Goal: Task Accomplishment & Management: Manage account settings

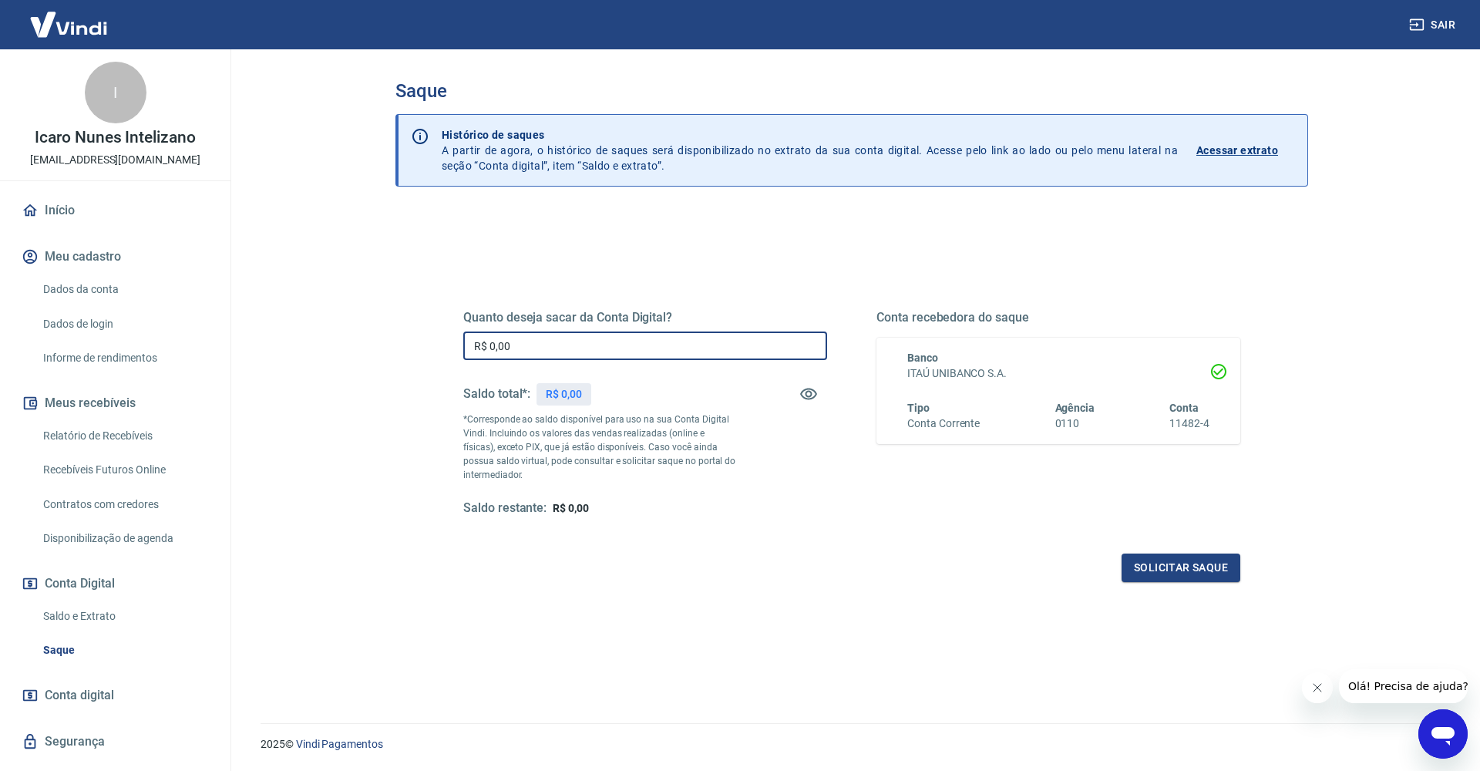
drag, startPoint x: 518, startPoint y: 346, endPoint x: 529, endPoint y: 345, distance: 11.7
click at [518, 346] on input "R$ 0,00" at bounding box center [645, 345] width 364 height 29
click at [813, 398] on icon "button" at bounding box center [808, 394] width 18 height 18
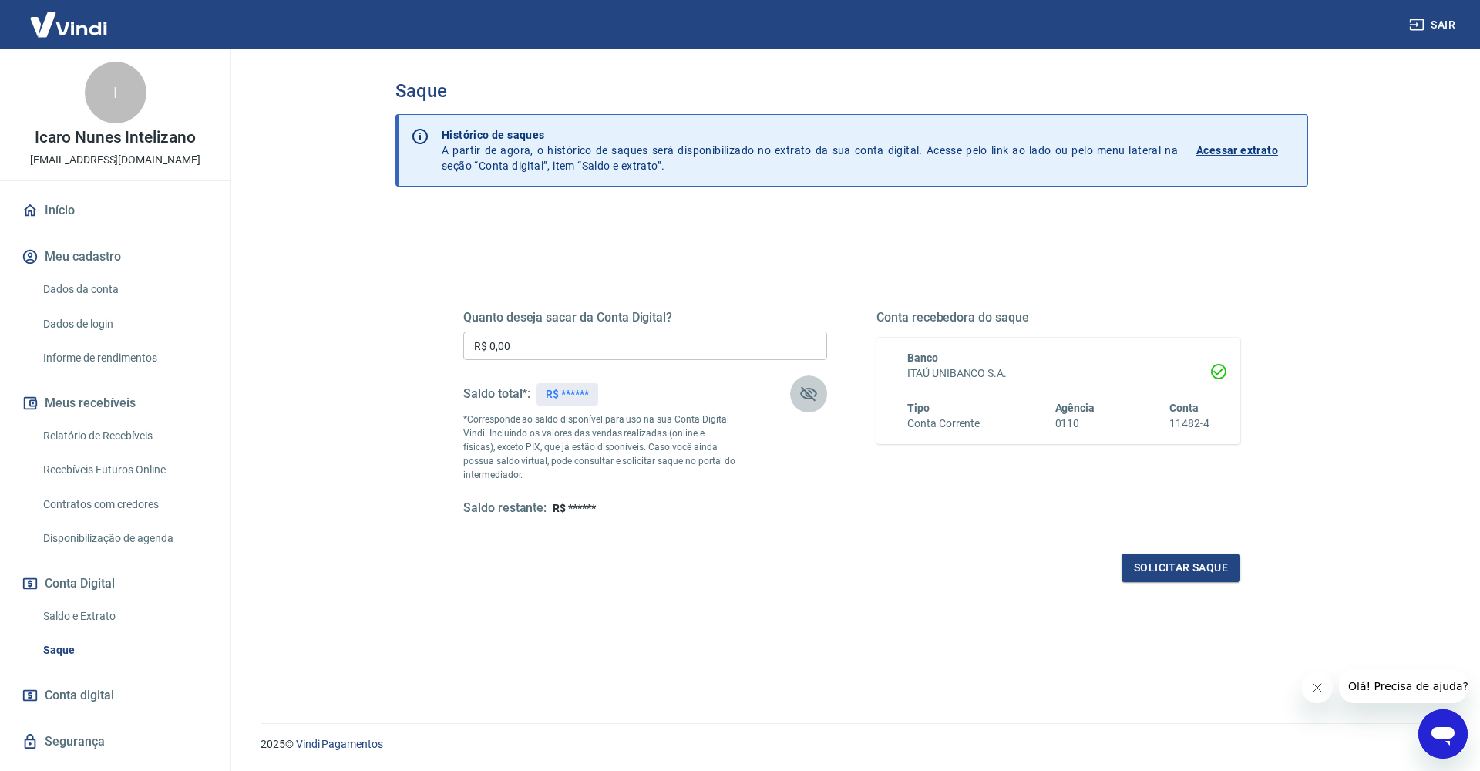
click at [812, 398] on icon "button" at bounding box center [808, 394] width 17 height 15
click at [580, 335] on input "R$ 0,00" at bounding box center [645, 345] width 364 height 29
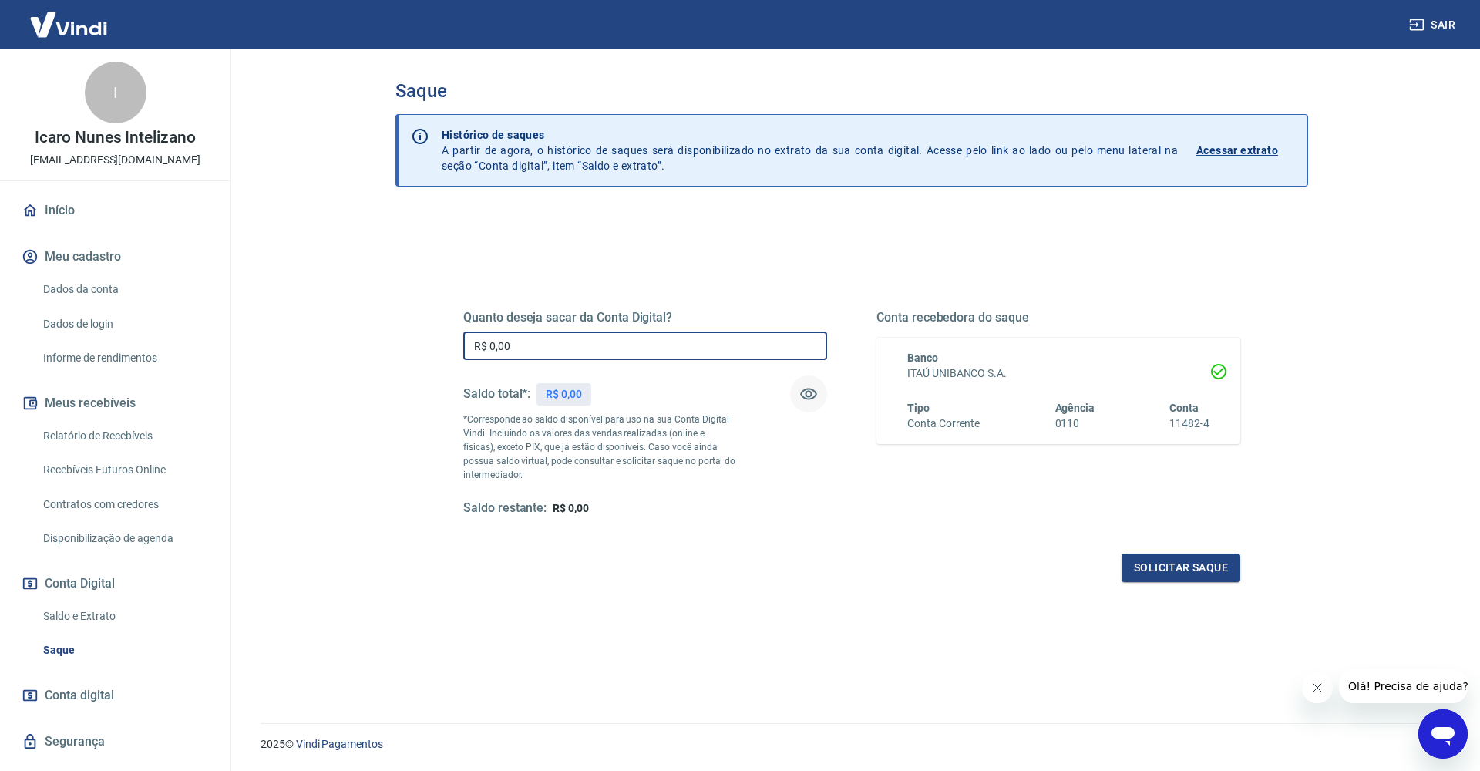
click at [136, 441] on link "Relatório de Recebíveis" at bounding box center [124, 436] width 175 height 32
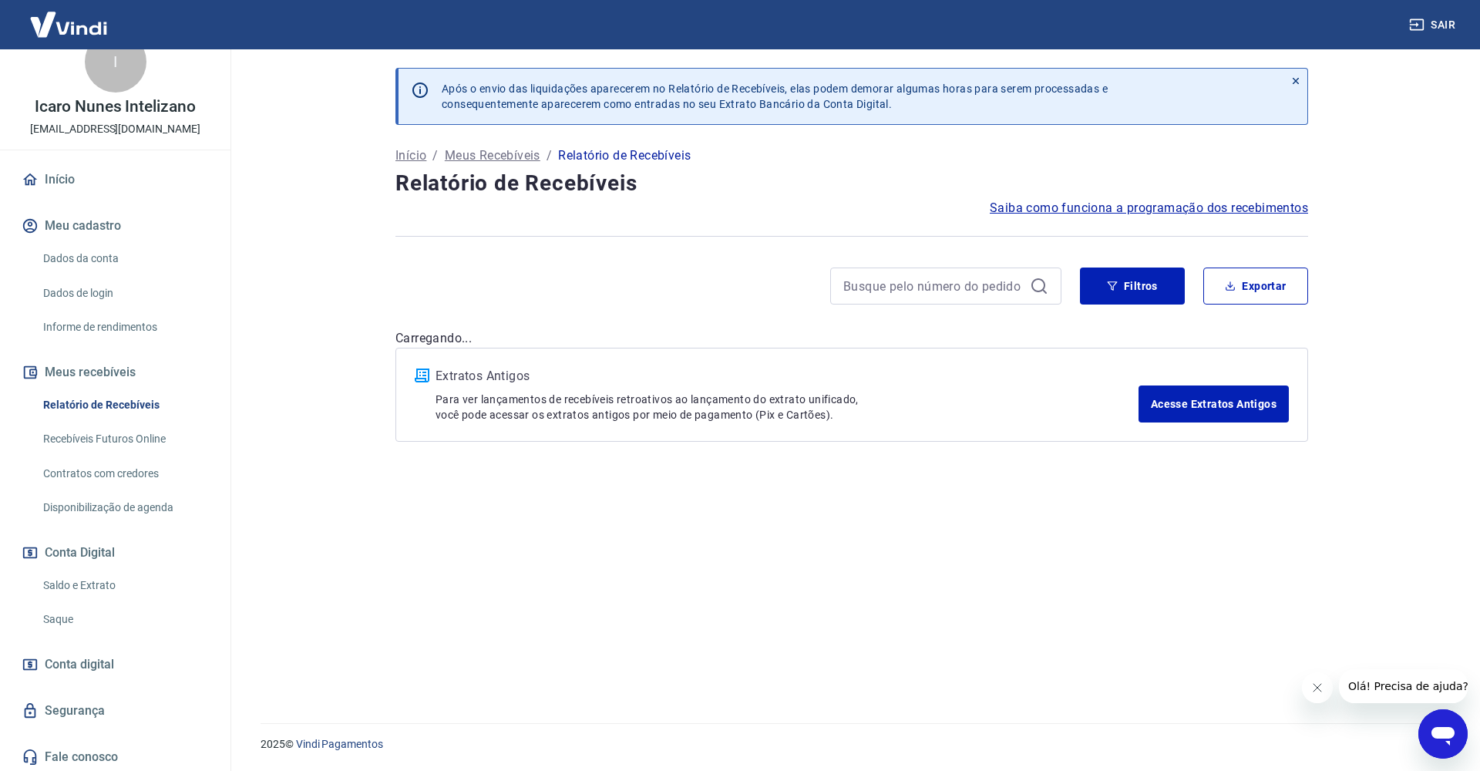
scroll to position [30, 0]
click at [82, 583] on link "Saldo e Extrato" at bounding box center [124, 586] width 175 height 32
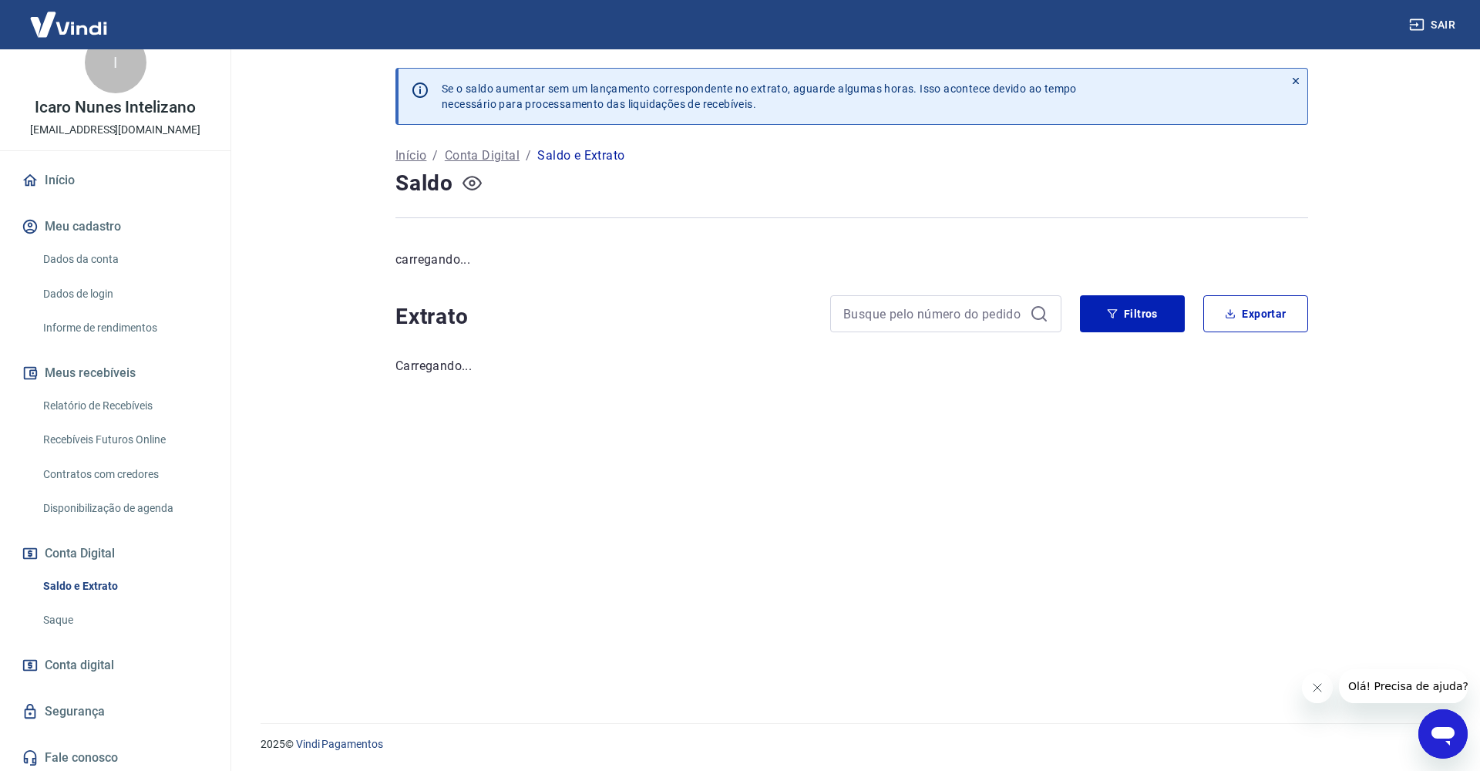
click at [474, 188] on icon "button" at bounding box center [471, 182] width 19 height 19
click at [484, 186] on button "button" at bounding box center [471, 183] width 25 height 25
click at [481, 186] on button "button" at bounding box center [471, 183] width 25 height 25
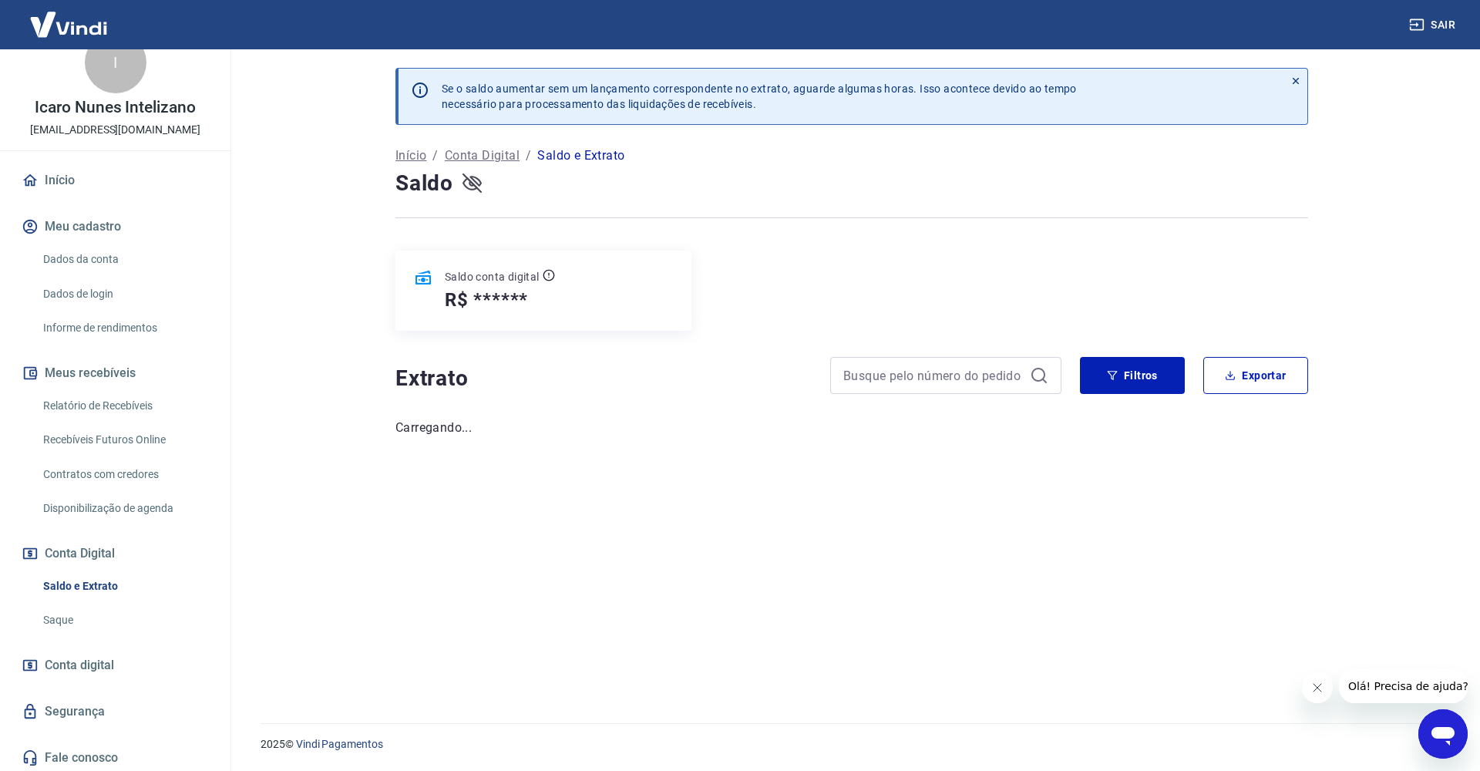
click at [471, 187] on icon "button" at bounding box center [471, 182] width 19 height 19
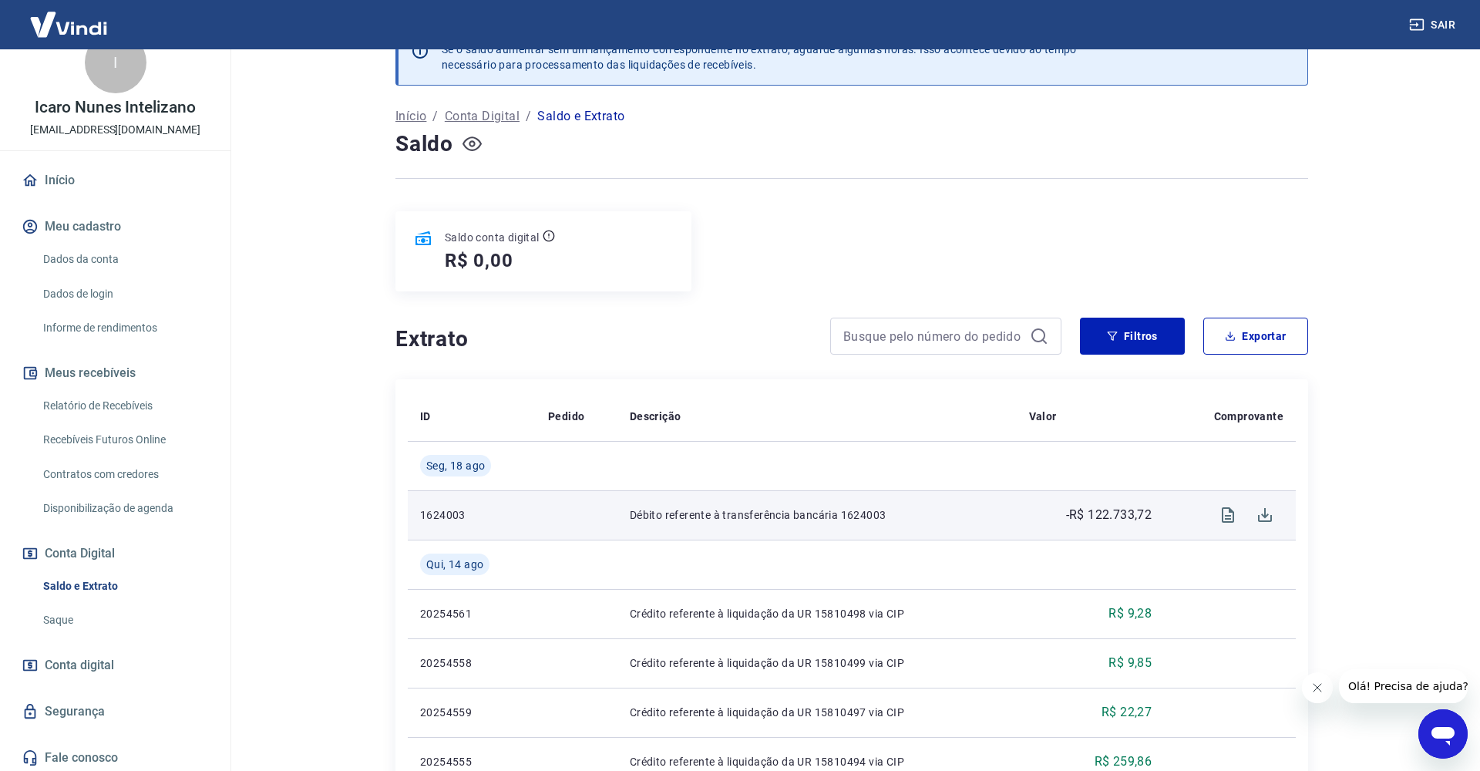
scroll to position [49, 0]
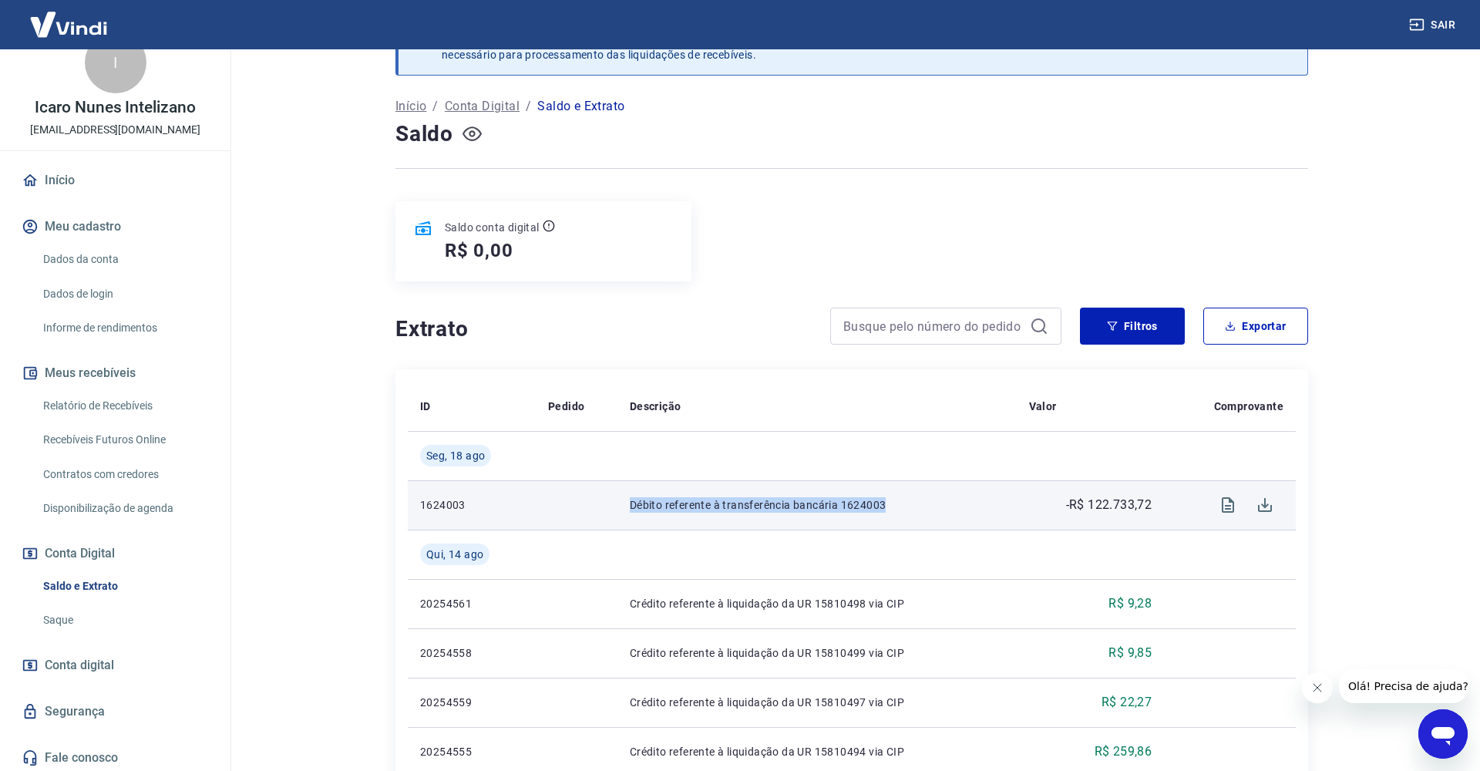
drag, startPoint x: 630, startPoint y: 499, endPoint x: 973, endPoint y: 508, distance: 343.1
click at [973, 508] on p "Débito referente à transferência bancária 1624003" at bounding box center [817, 504] width 375 height 15
click at [973, 509] on p "Débito referente à transferência bancária 1624003" at bounding box center [817, 504] width 375 height 15
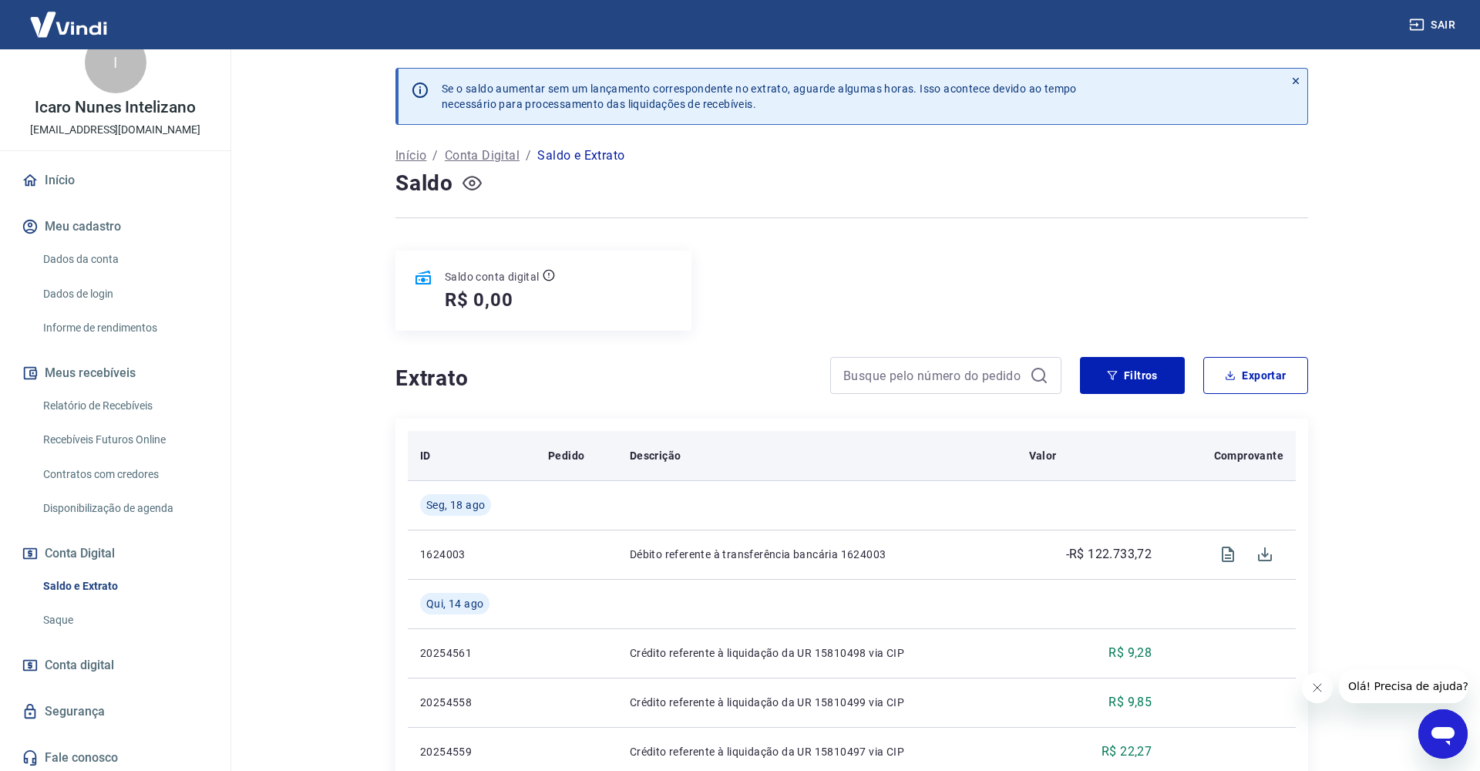
scroll to position [0, 0]
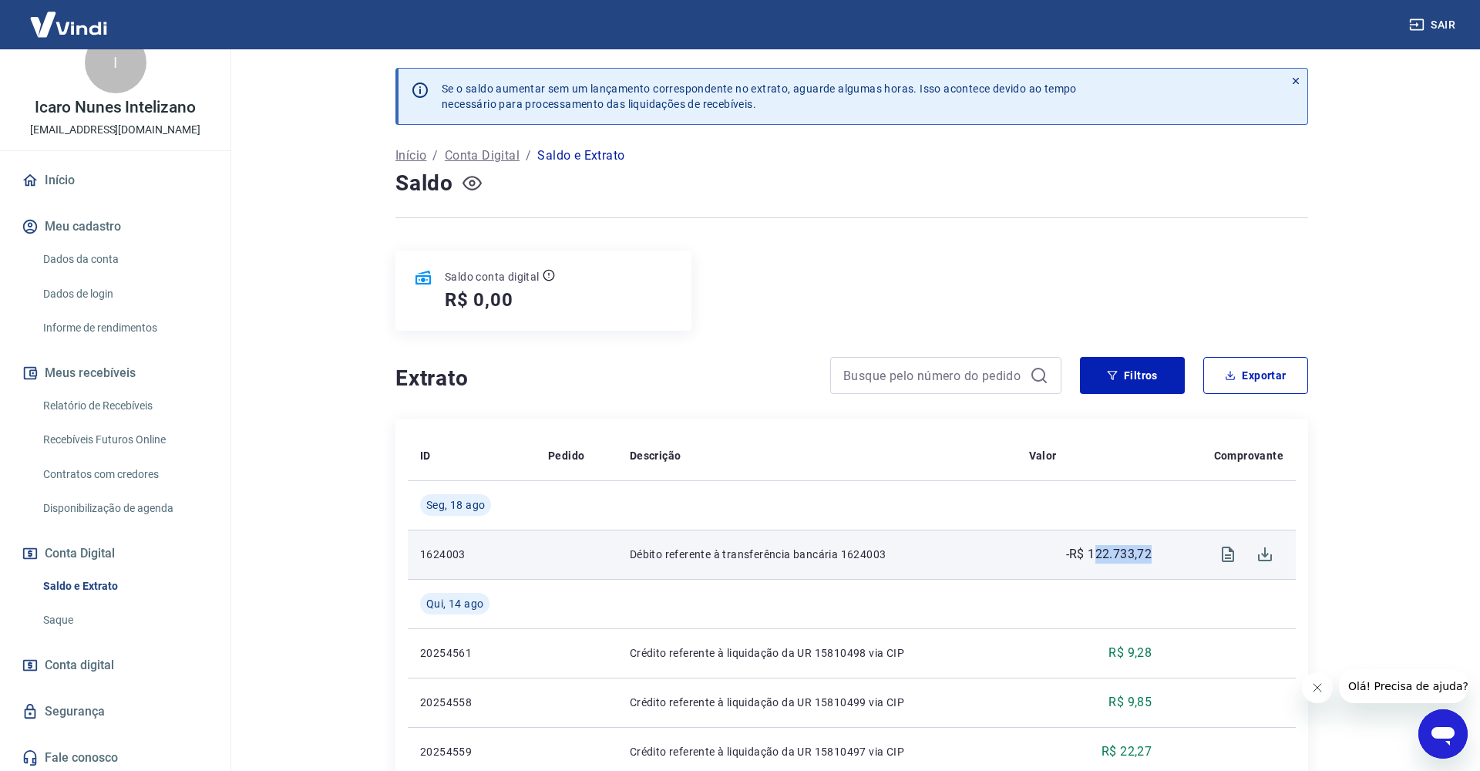
drag, startPoint x: 1098, startPoint y: 549, endPoint x: 1152, endPoint y: 553, distance: 54.9
click at [1158, 556] on td "-R$ 122.733,72" at bounding box center [1091, 553] width 148 height 49
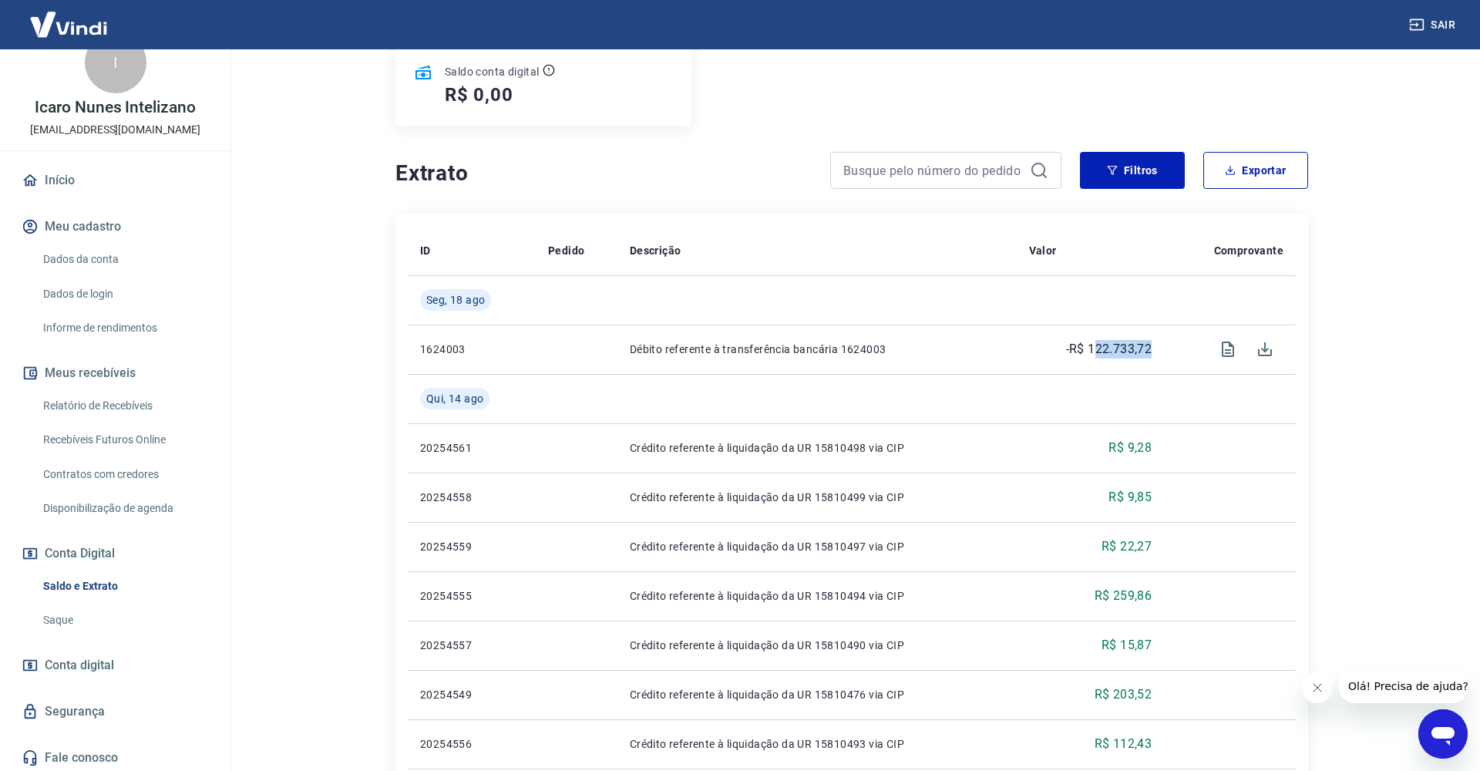
scroll to position [160, 0]
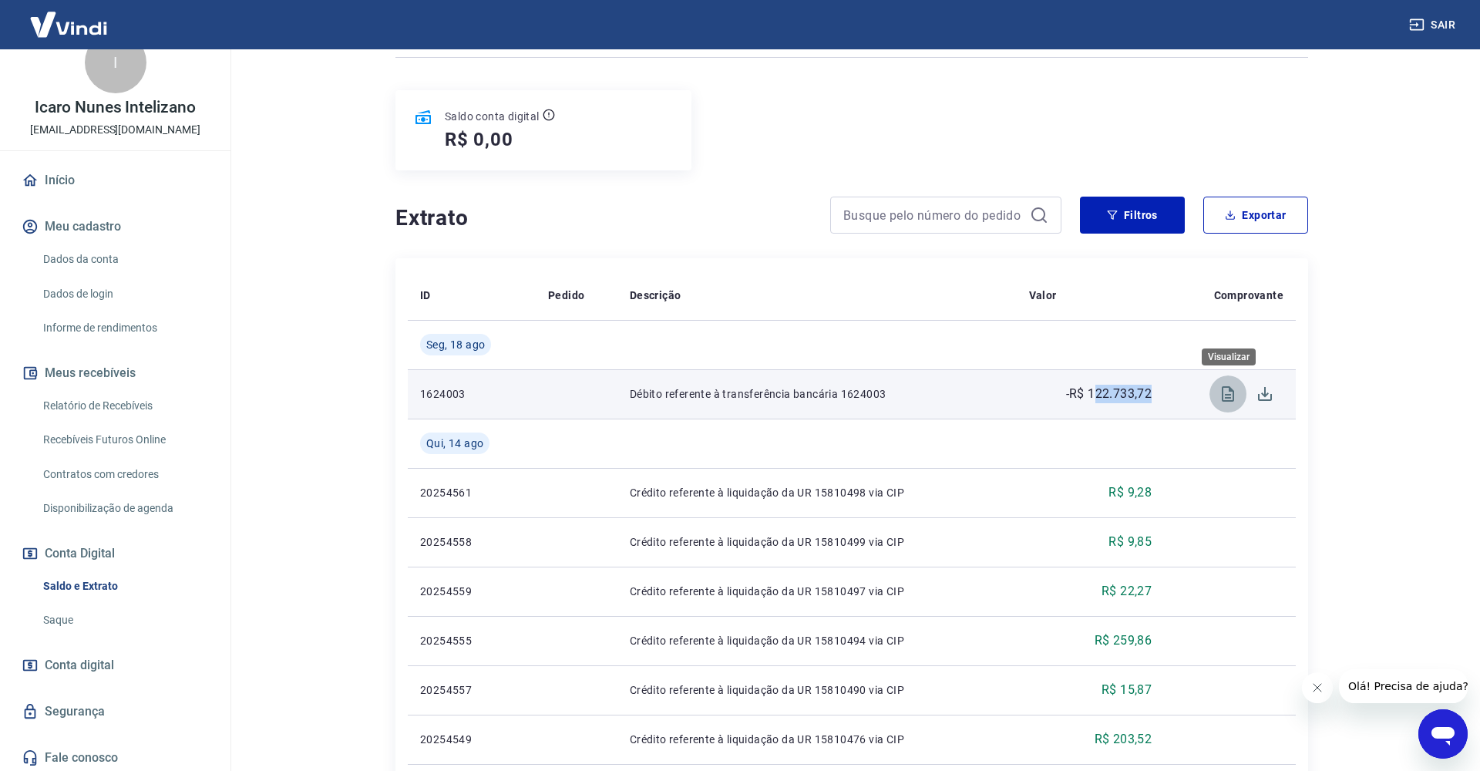
click at [1228, 399] on icon "Visualizar" at bounding box center [1228, 394] width 18 height 18
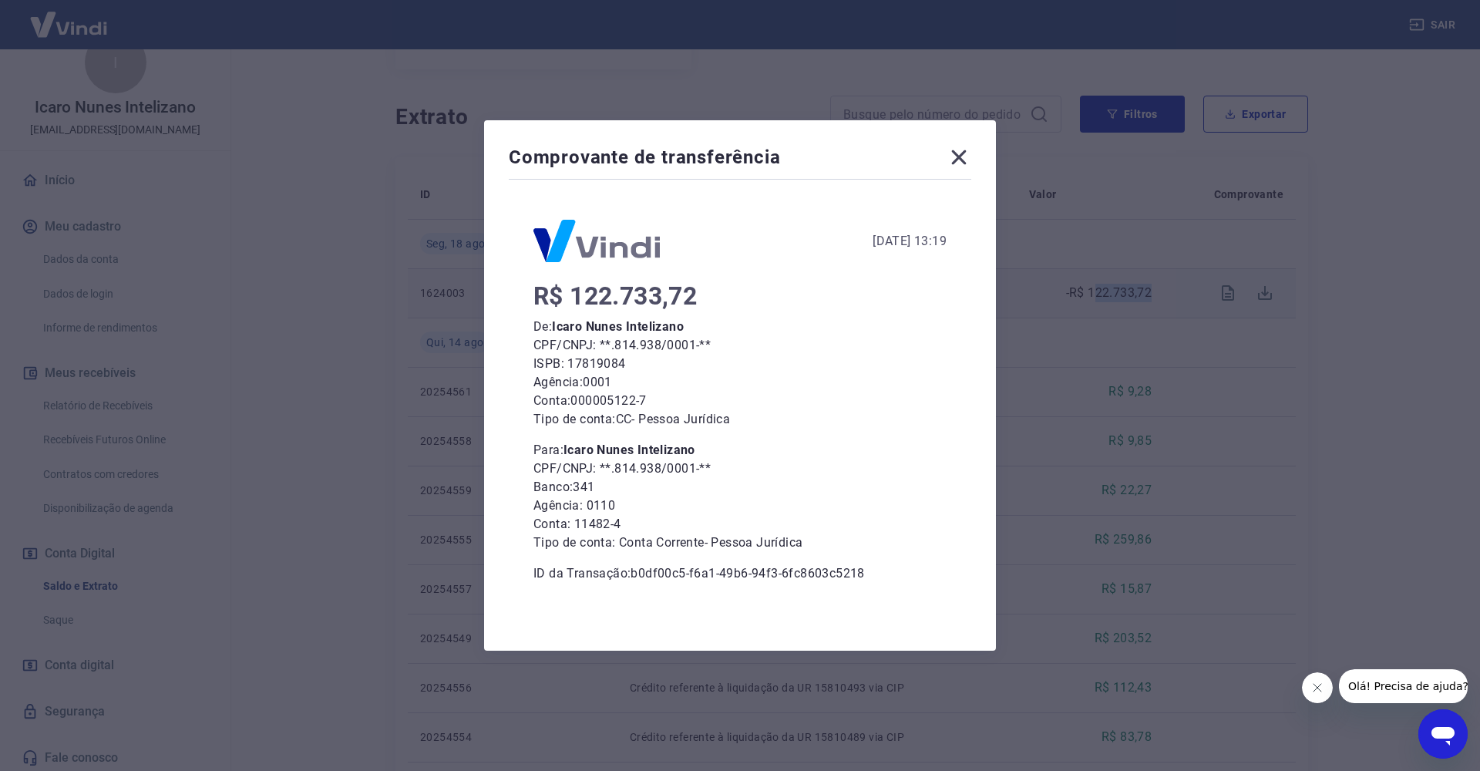
scroll to position [246, 0]
drag, startPoint x: 965, startPoint y: 156, endPoint x: 952, endPoint y: 154, distance: 13.3
click at [965, 156] on icon at bounding box center [958, 157] width 25 height 25
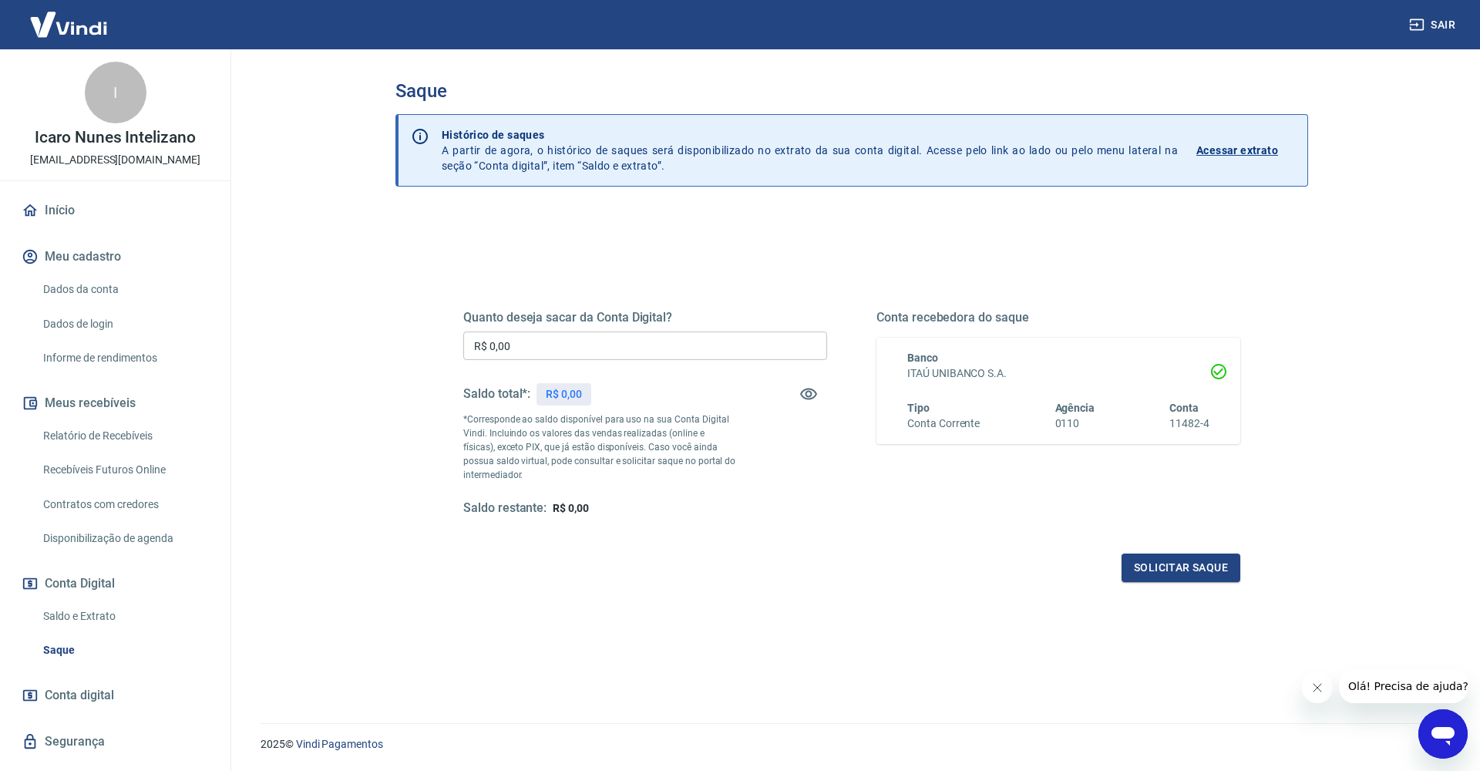
click at [574, 492] on div "Quanto deseja sacar da Conta Digital? R$ 0,00 ​ Saldo total*: R$ 0,00 *Correspo…" at bounding box center [645, 413] width 364 height 207
drag, startPoint x: 569, startPoint y: 389, endPoint x: 618, endPoint y: 389, distance: 49.3
click at [573, 389] on p "R$ 0,00" at bounding box center [564, 394] width 36 height 16
click at [807, 392] on icon "button" at bounding box center [808, 394] width 17 height 12
click at [806, 392] on icon "button" at bounding box center [808, 394] width 17 height 15
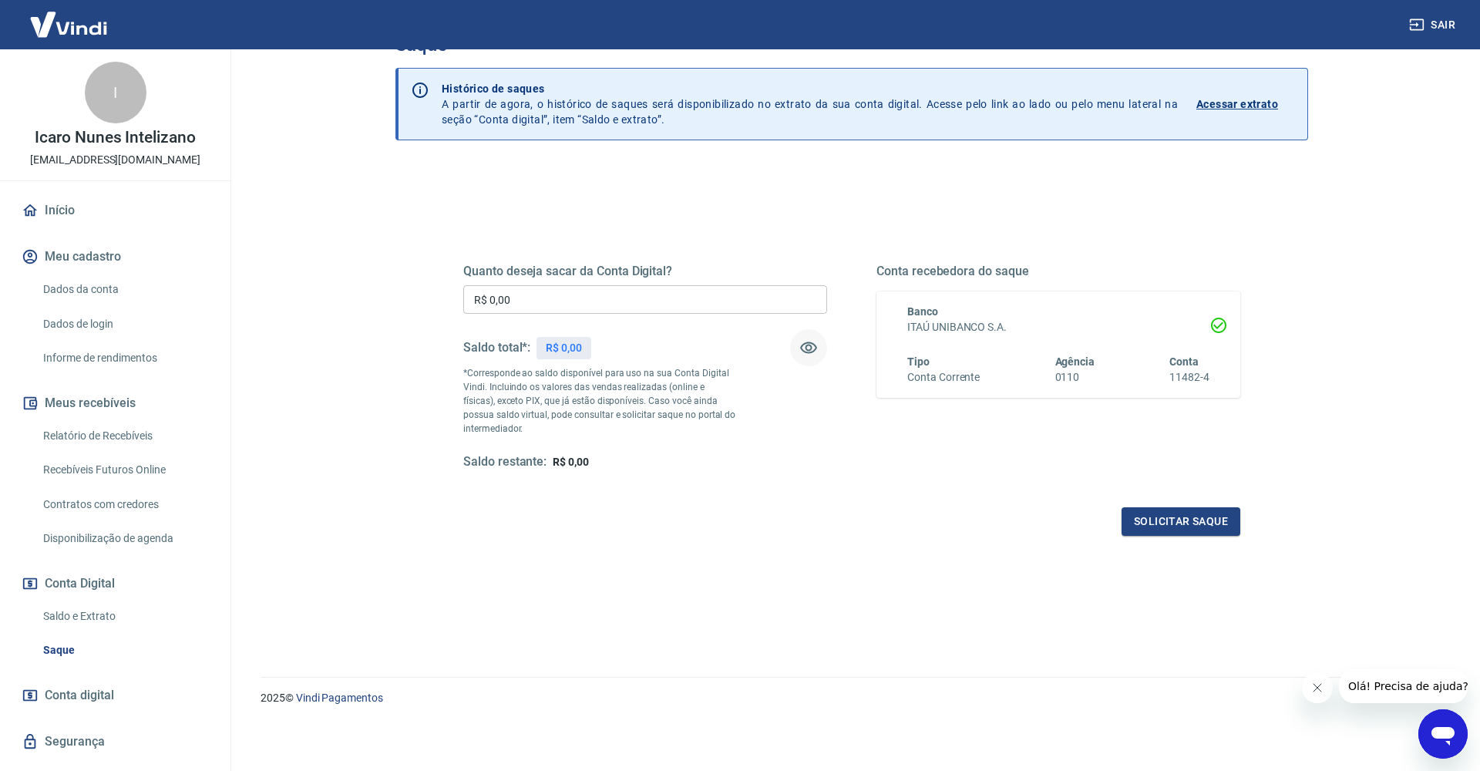
scroll to position [46, 0]
